Goal: Use online tool/utility

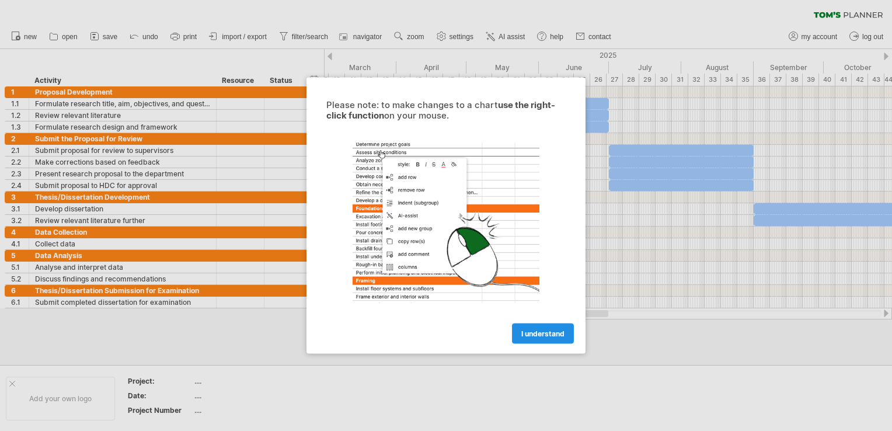
click at [534, 329] on span "I understand" at bounding box center [543, 333] width 43 height 9
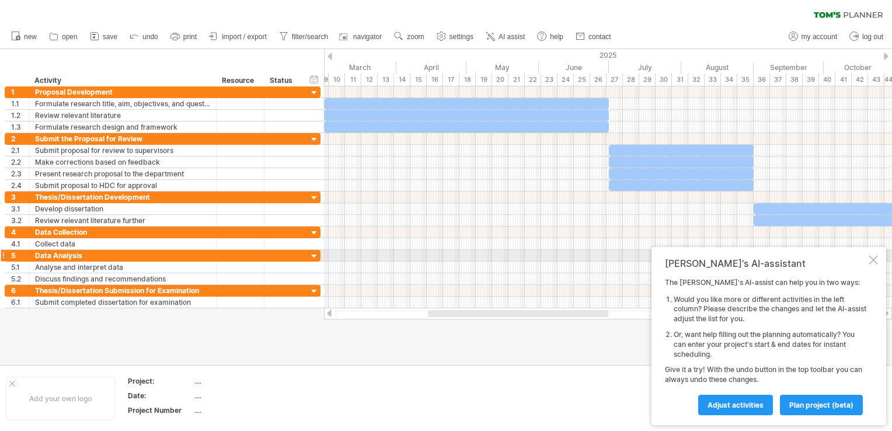
click at [871, 258] on div at bounding box center [873, 259] width 9 height 9
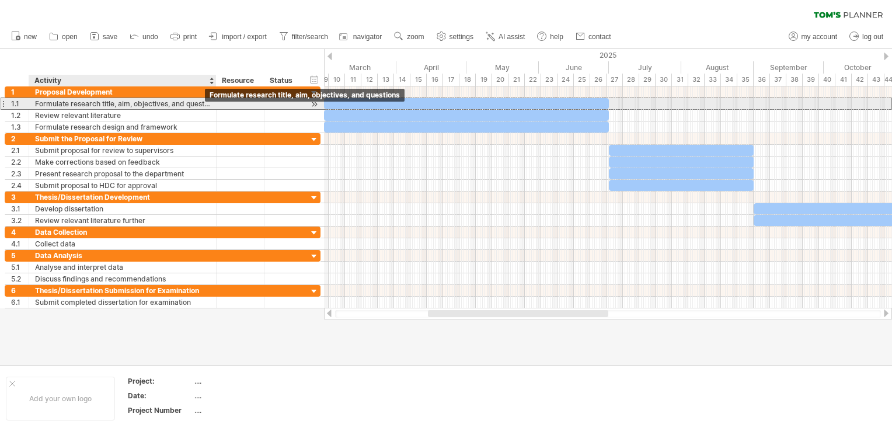
click at [199, 102] on div "Formulate research title, aim, objectives, and questions" at bounding box center [122, 103] width 175 height 11
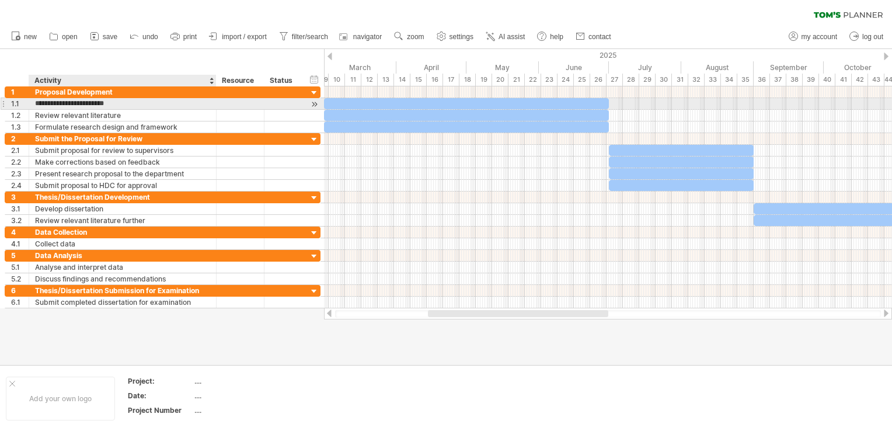
click at [67, 103] on input "**********" at bounding box center [122, 103] width 175 height 11
type input "**********"
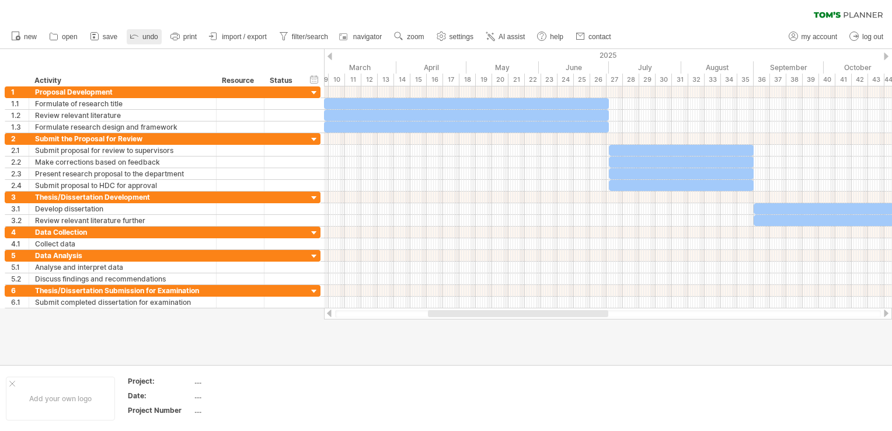
click at [133, 39] on polyline at bounding box center [131, 36] width 5 height 5
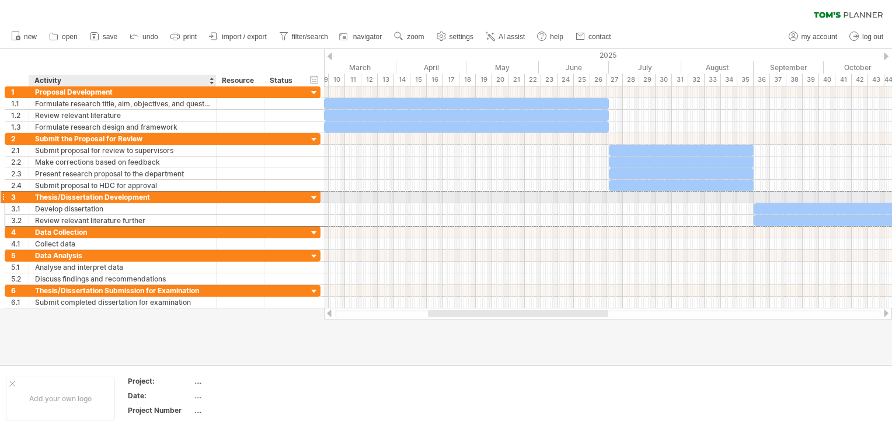
click at [57, 195] on div "Thesis/Dissertation Development" at bounding box center [122, 197] width 175 height 11
type input "**********"
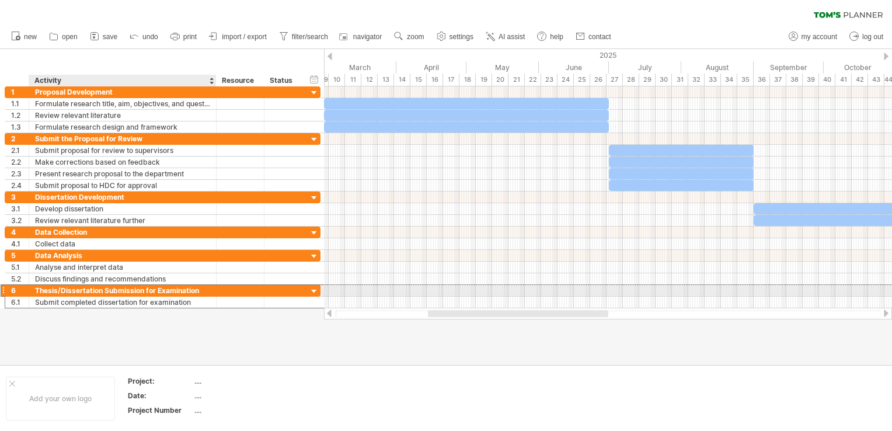
click at [59, 287] on div "Thesis/Dissertation Submission for Examination" at bounding box center [122, 290] width 175 height 11
click at [59, 287] on input "**********" at bounding box center [122, 290] width 175 height 11
type input "**********"
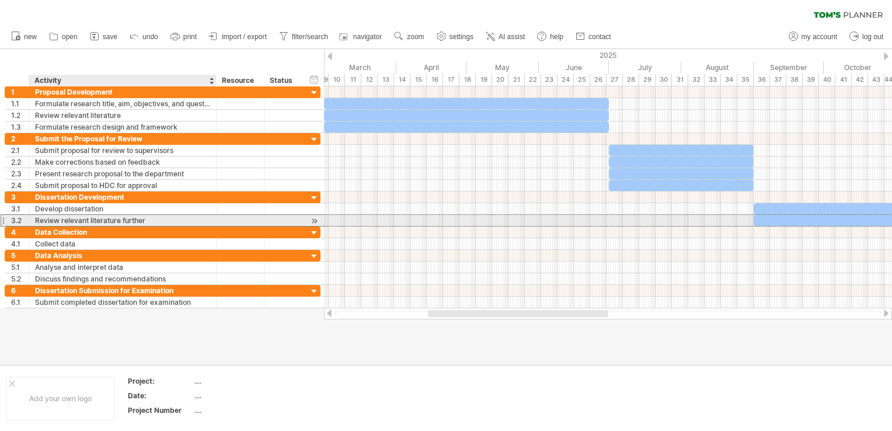
click at [161, 217] on div "Review relevant literature further" at bounding box center [122, 220] width 175 height 11
type input "**********"
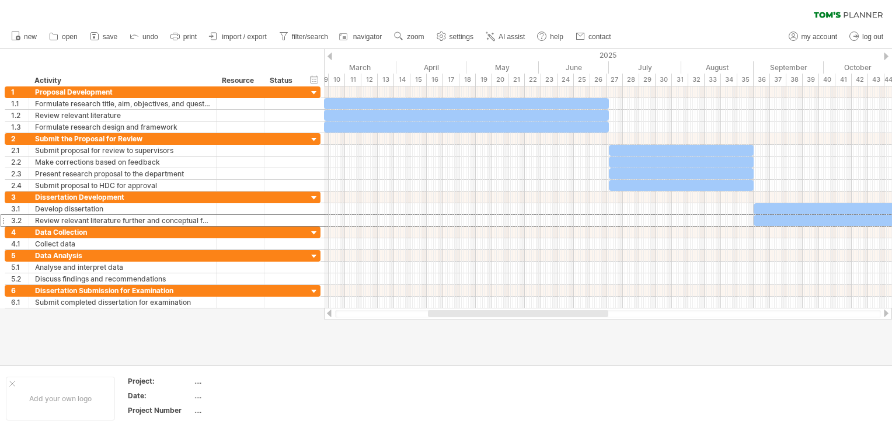
drag, startPoint x: 610, startPoint y: 314, endPoint x: 595, endPoint y: 317, distance: 15.5
click at [595, 317] on div at bounding box center [608, 314] width 546 height 8
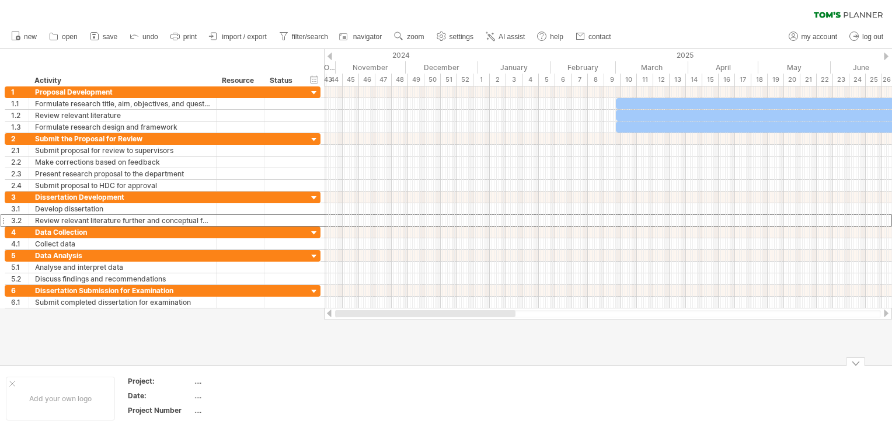
drag, startPoint x: 595, startPoint y: 314, endPoint x: 390, endPoint y: 425, distance: 232.3
click at [395, 423] on div "Trying to reach [DOMAIN_NAME] Connected again... 0% clear filter new 1" at bounding box center [446, 215] width 892 height 431
drag, startPoint x: 451, startPoint y: 308, endPoint x: 449, endPoint y: 315, distance: 7.4
click at [449, 315] on div at bounding box center [608, 314] width 568 height 12
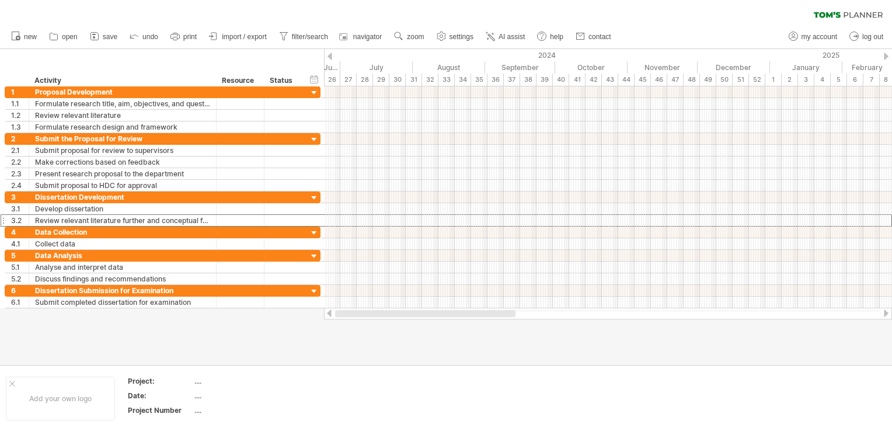
drag, startPoint x: 433, startPoint y: 317, endPoint x: 325, endPoint y: 323, distance: 107.7
click at [325, 323] on div "Trying to reach [DOMAIN_NAME] Connected again... 0% clear filter new 1" at bounding box center [446, 215] width 892 height 431
click at [311, 193] on div at bounding box center [314, 198] width 11 height 11
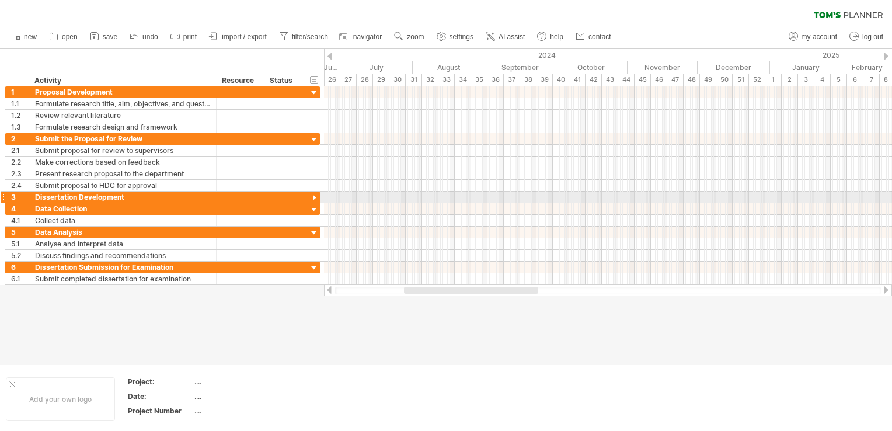
click at [311, 193] on div at bounding box center [314, 198] width 11 height 11
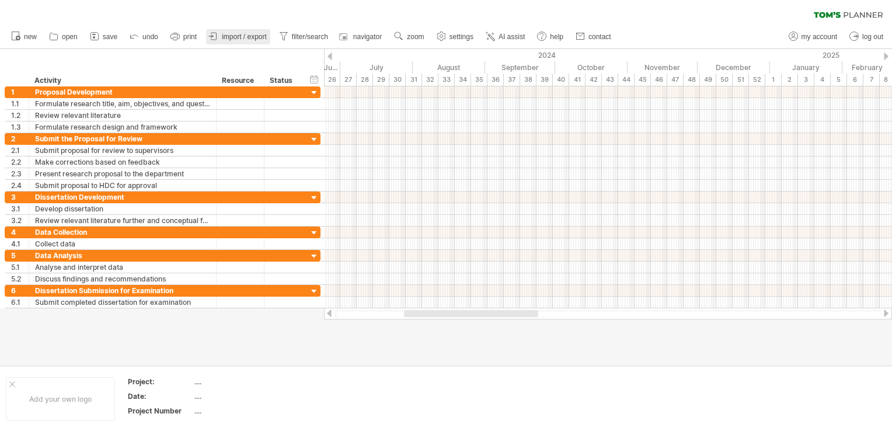
click at [243, 30] on link "import / export" at bounding box center [238, 36] width 64 height 15
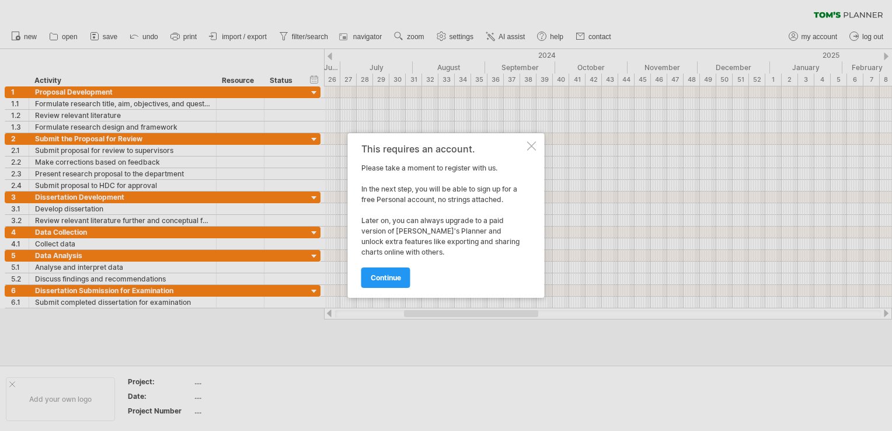
click at [526, 144] on div "This requires an account. Please take a moment to register with us. In the next…" at bounding box center [446, 215] width 197 height 165
click at [529, 146] on div at bounding box center [531, 145] width 9 height 9
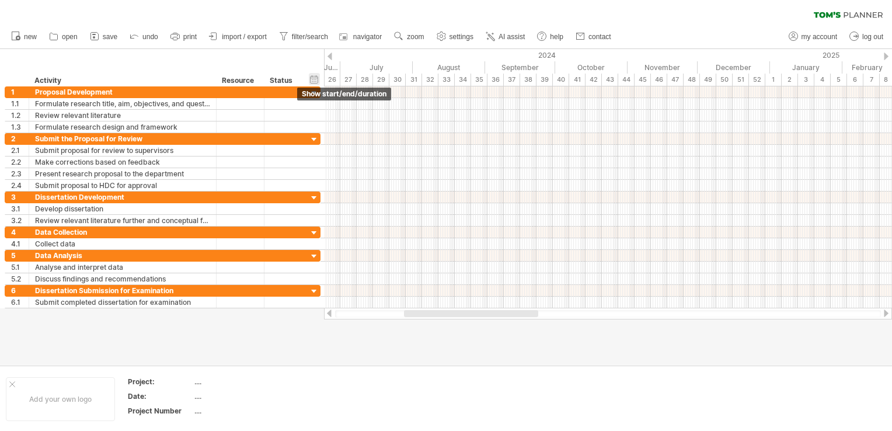
click at [316, 82] on div "hide start/end/duration show start/end/duration" at bounding box center [314, 79] width 11 height 12
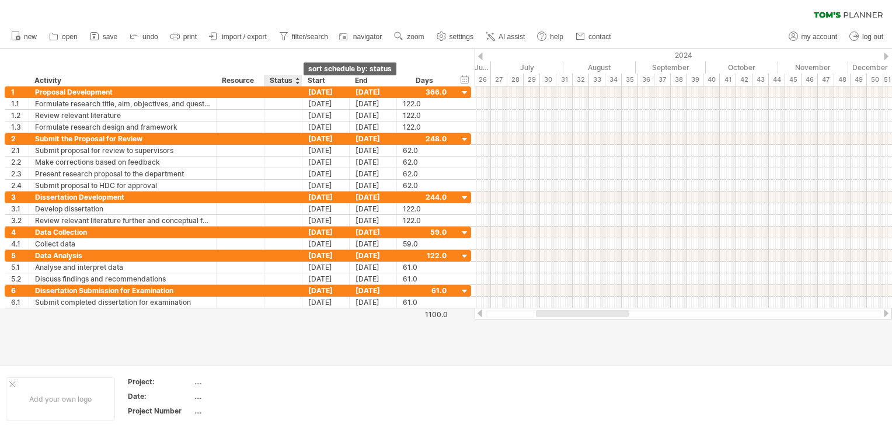
click at [297, 81] on div at bounding box center [297, 81] width 5 height 12
click at [298, 76] on div at bounding box center [297, 81] width 5 height 12
drag, startPoint x: 292, startPoint y: 46, endPoint x: 86, endPoint y: -18, distance: 215.1
click at [86, 0] on html "progress(100%) Trying to reach [DOMAIN_NAME] Connected again... 0% clear filter…" at bounding box center [446, 216] width 892 height 433
